Goal: Check status: Check status

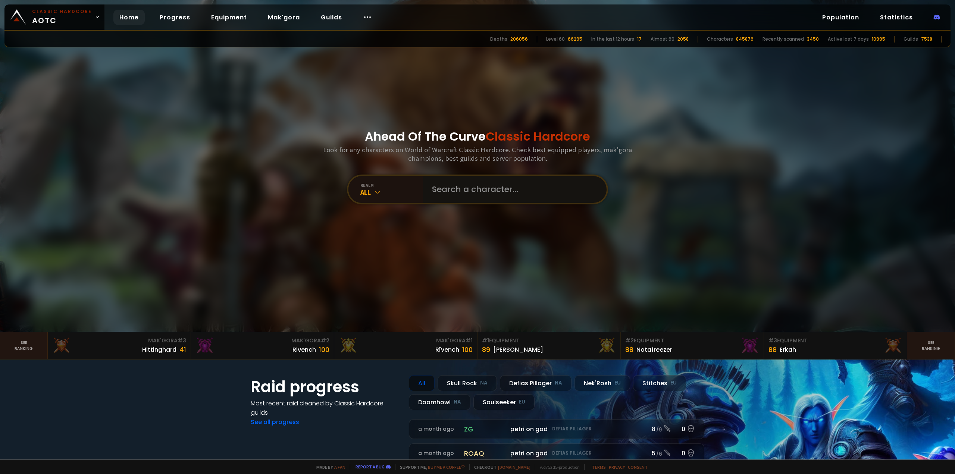
click at [466, 200] on input "text" at bounding box center [512, 189] width 170 height 27
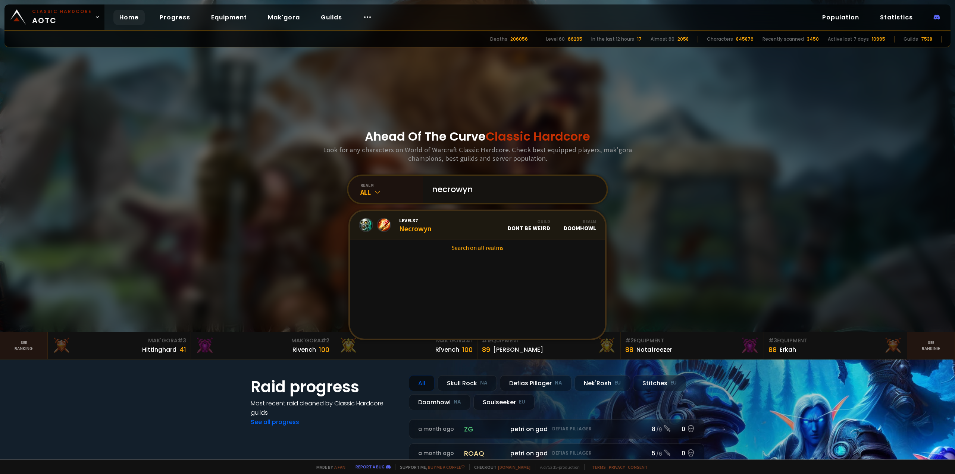
type input "necrowyn"
click at [418, 225] on div "Level 37 Necrowyn" at bounding box center [415, 225] width 32 height 16
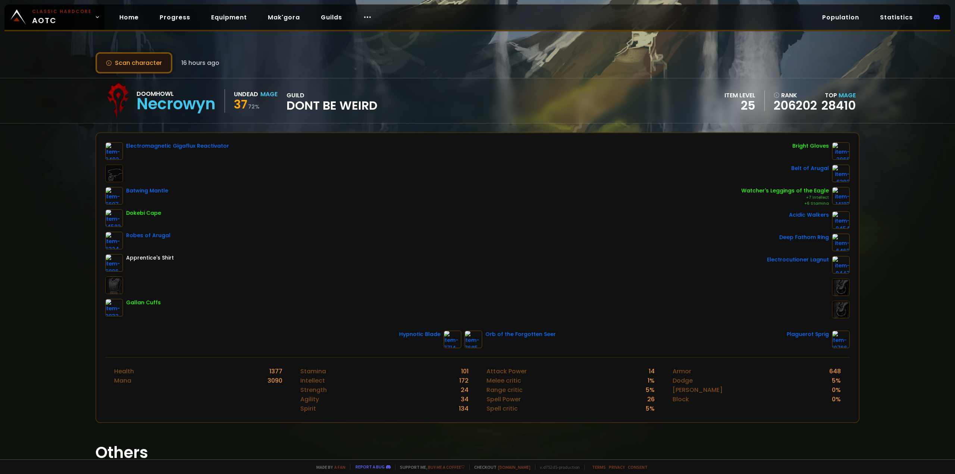
click at [131, 67] on button "Scan character" at bounding box center [133, 62] width 77 height 21
click at [182, 59] on span "16 hours ago" at bounding box center [200, 62] width 38 height 9
click at [128, 73] on div "Scan character 16 hours ago Doomhowl Necrowyn Undead Mage 37 72 % guild Dont Be…" at bounding box center [477, 229] width 955 height 459
click at [139, 70] on button "Scan character" at bounding box center [133, 62] width 77 height 21
click at [156, 71] on button "Scan character" at bounding box center [133, 62] width 77 height 21
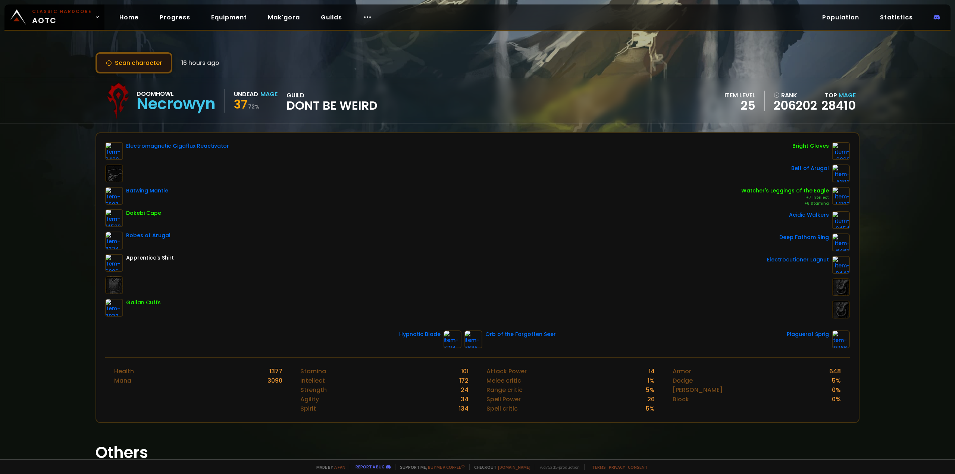
click at [156, 71] on button "Scan character" at bounding box center [133, 62] width 77 height 21
click at [291, 419] on div "Stamina 101 Intellect 172 Strength 24 Agility 34 Spirit 134" at bounding box center [384, 390] width 186 height 65
click at [3, 205] on div "Scan character 16 hours ago Doomhowl Necrowyn Undead Mage 37 72 % guild Dont Be…" at bounding box center [477, 229] width 955 height 459
